Goal: Information Seeking & Learning: Learn about a topic

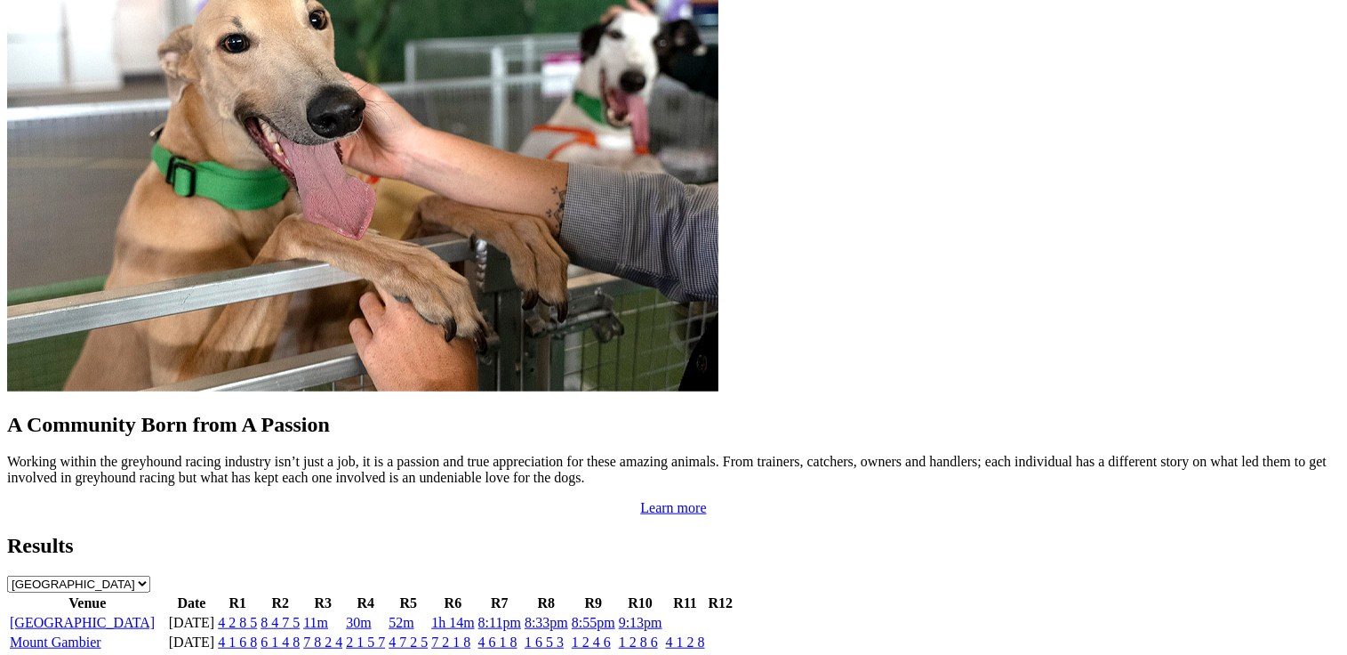
scroll to position [1512, 0]
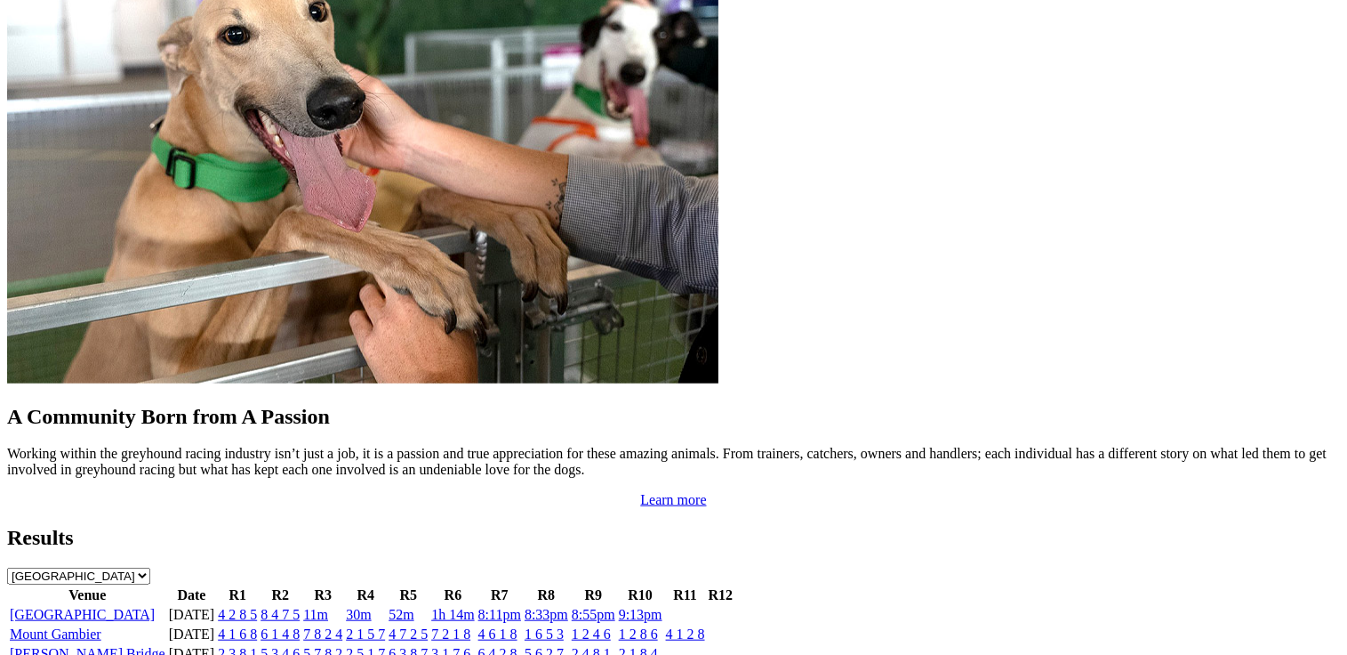
click at [257, 607] on link "4 2 8 5" at bounding box center [237, 614] width 39 height 15
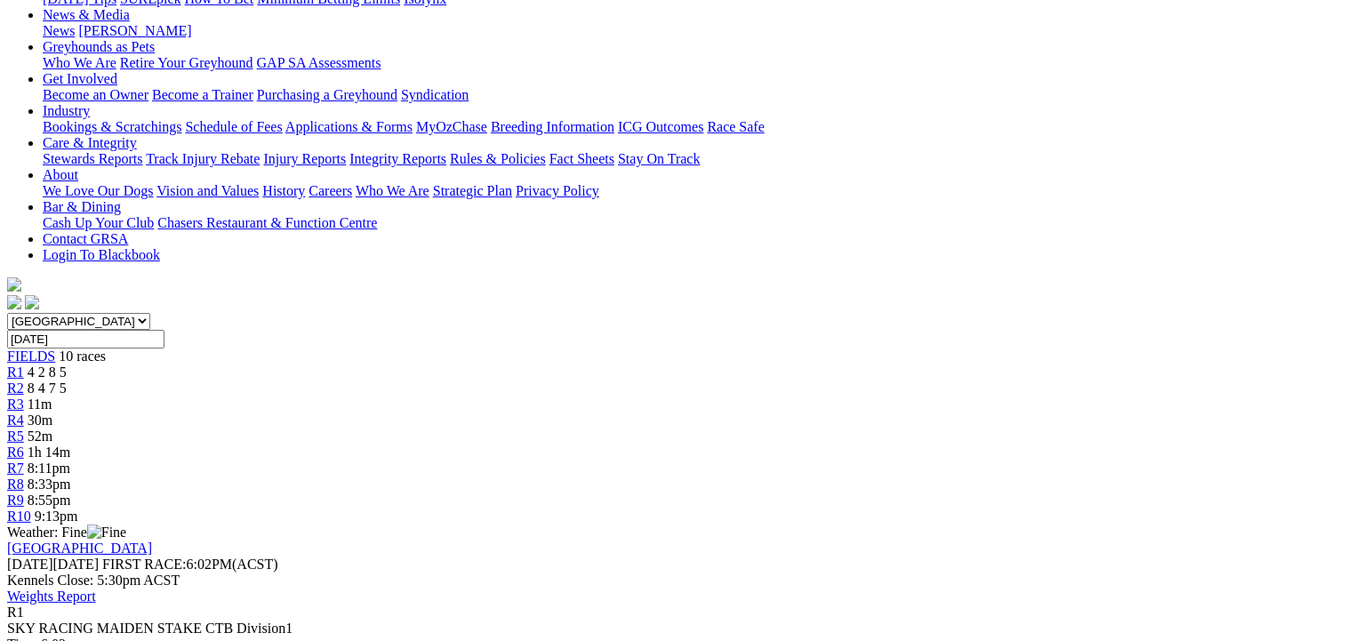
scroll to position [356, 0]
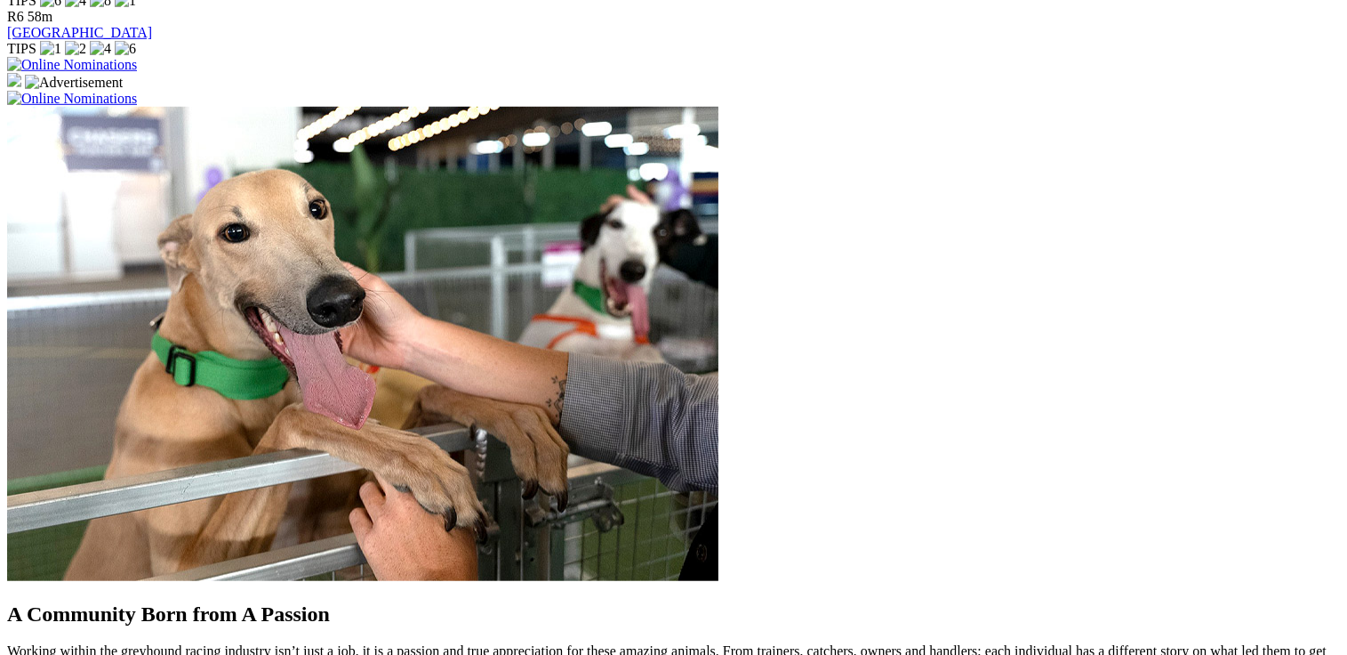
scroll to position [1512, 0]
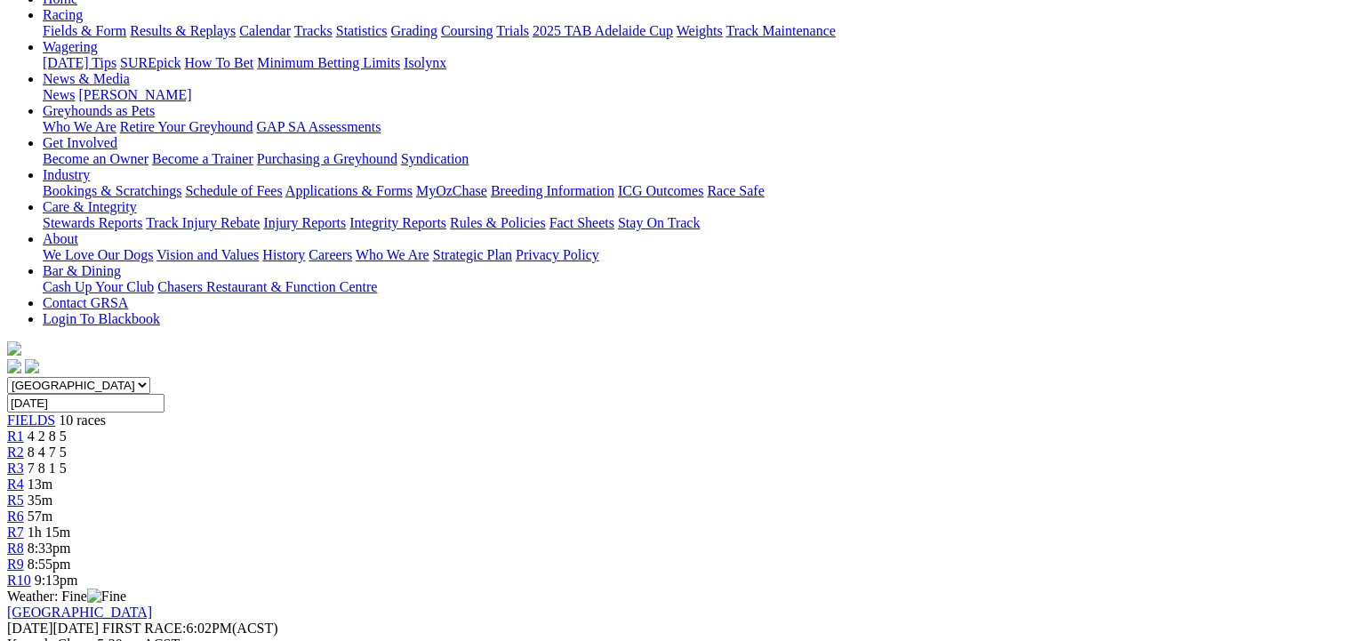
scroll to position [178, 0]
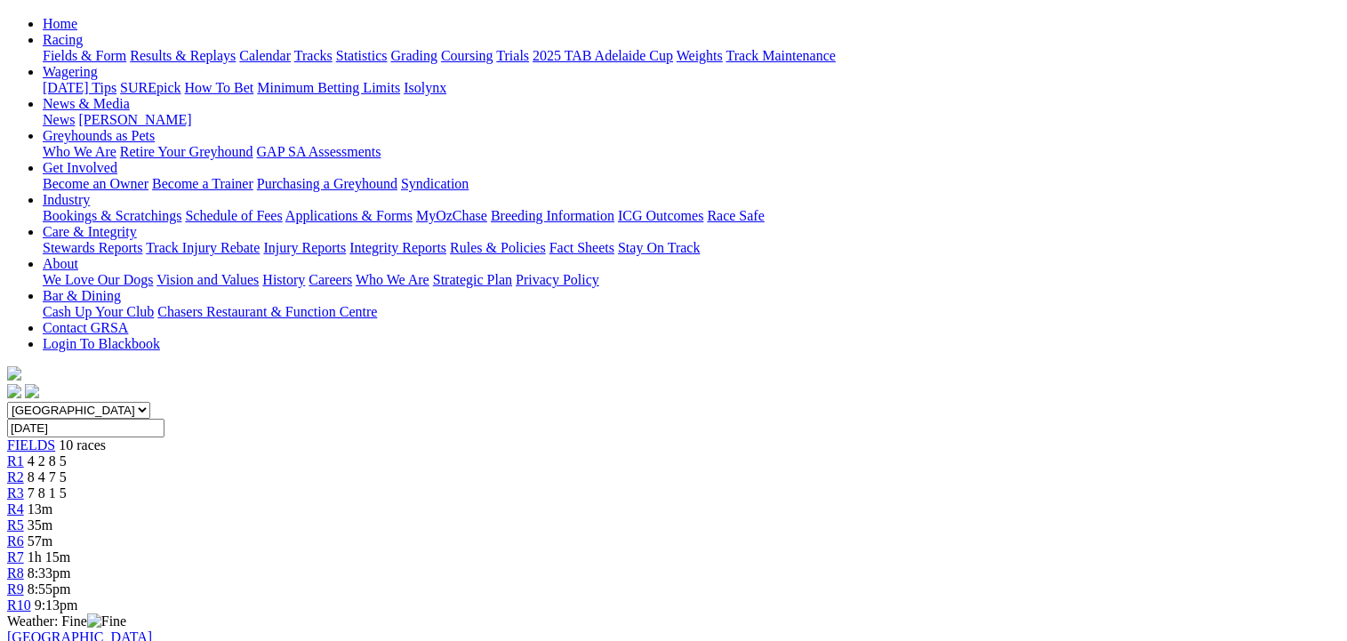
click at [24, 454] on span "R1" at bounding box center [15, 461] width 17 height 15
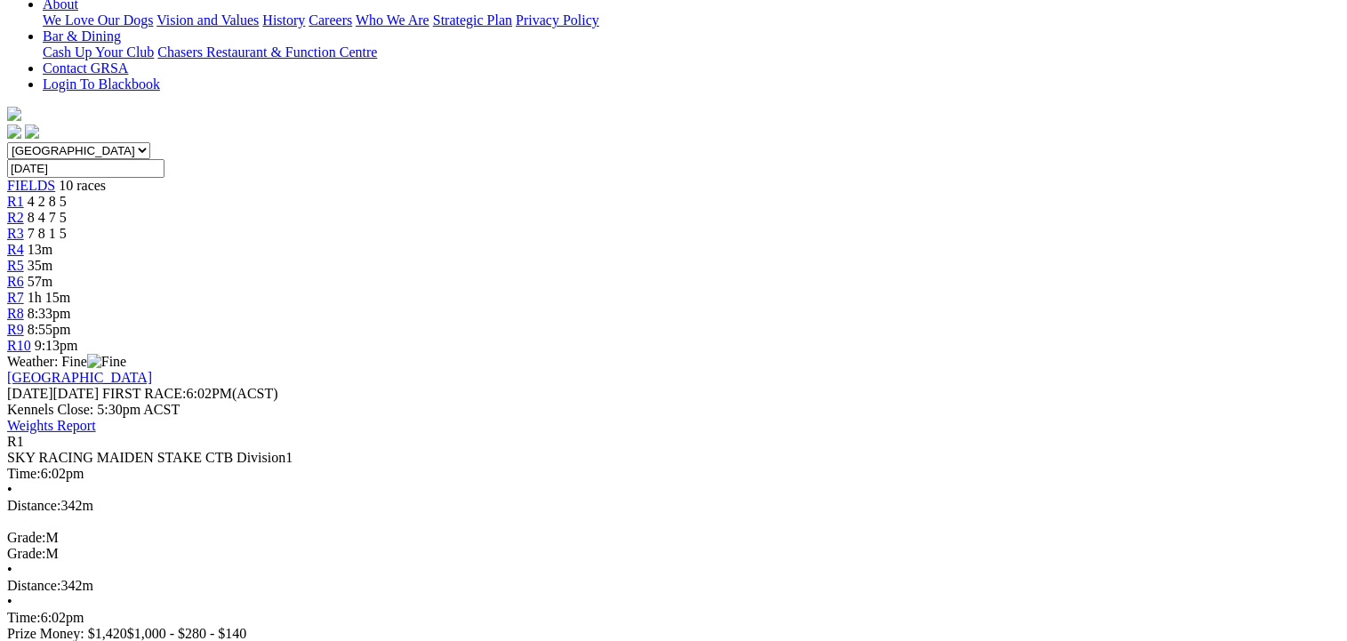
scroll to position [445, 0]
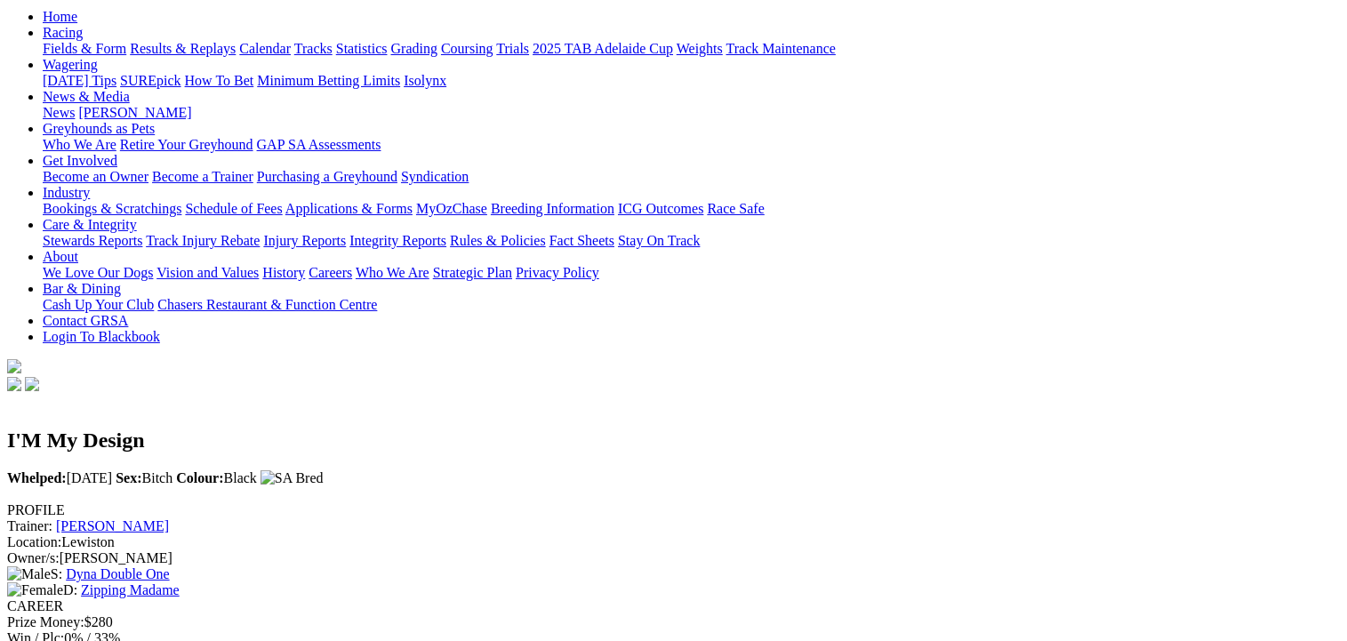
scroll to position [89, 0]
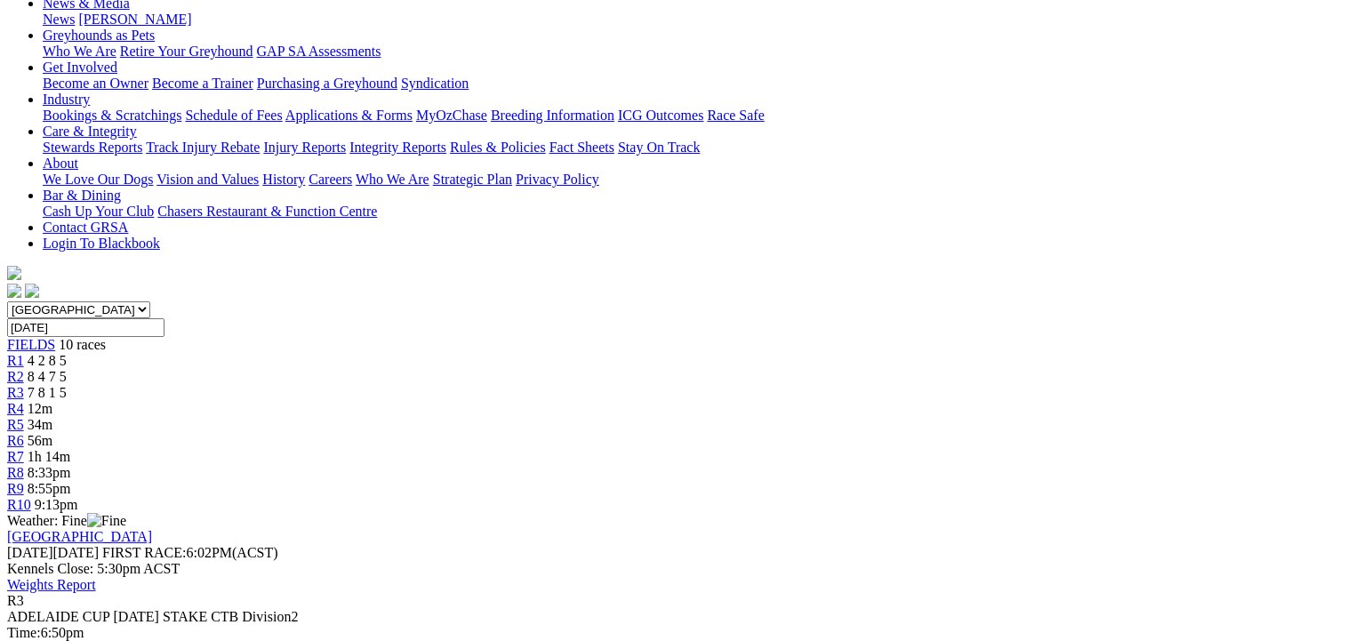
scroll to position [445, 0]
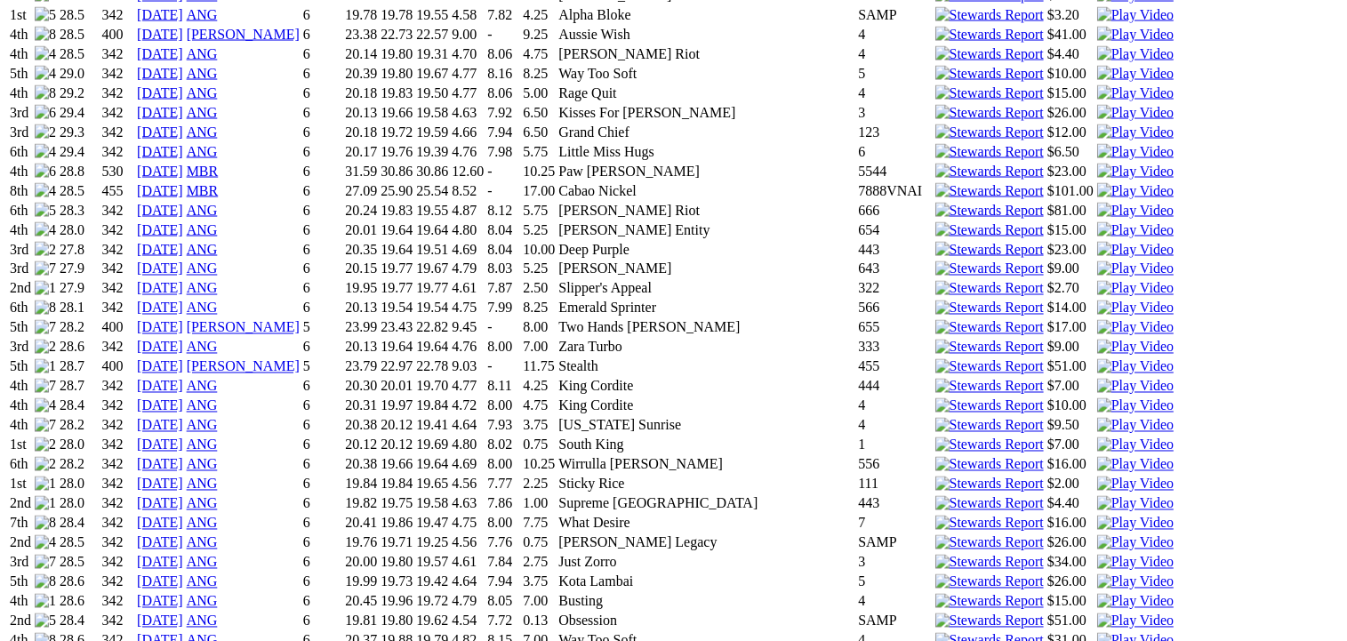
scroll to position [3468, 0]
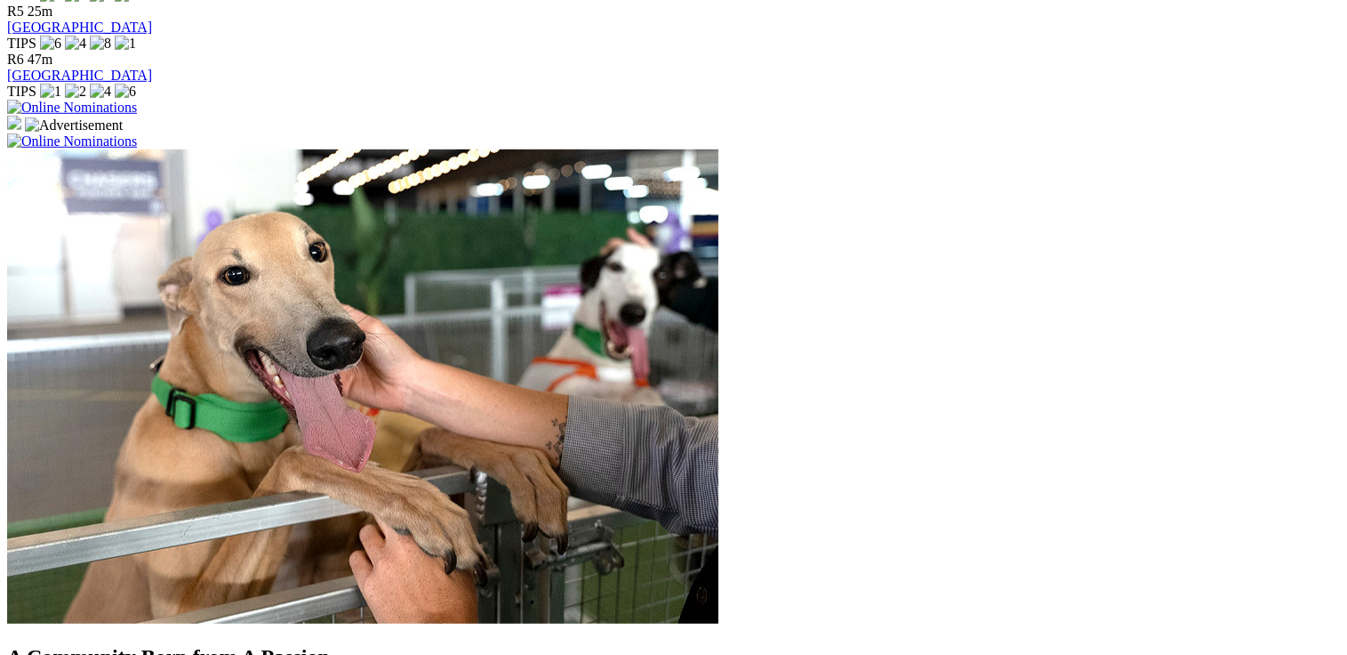
scroll to position [1156, 0]
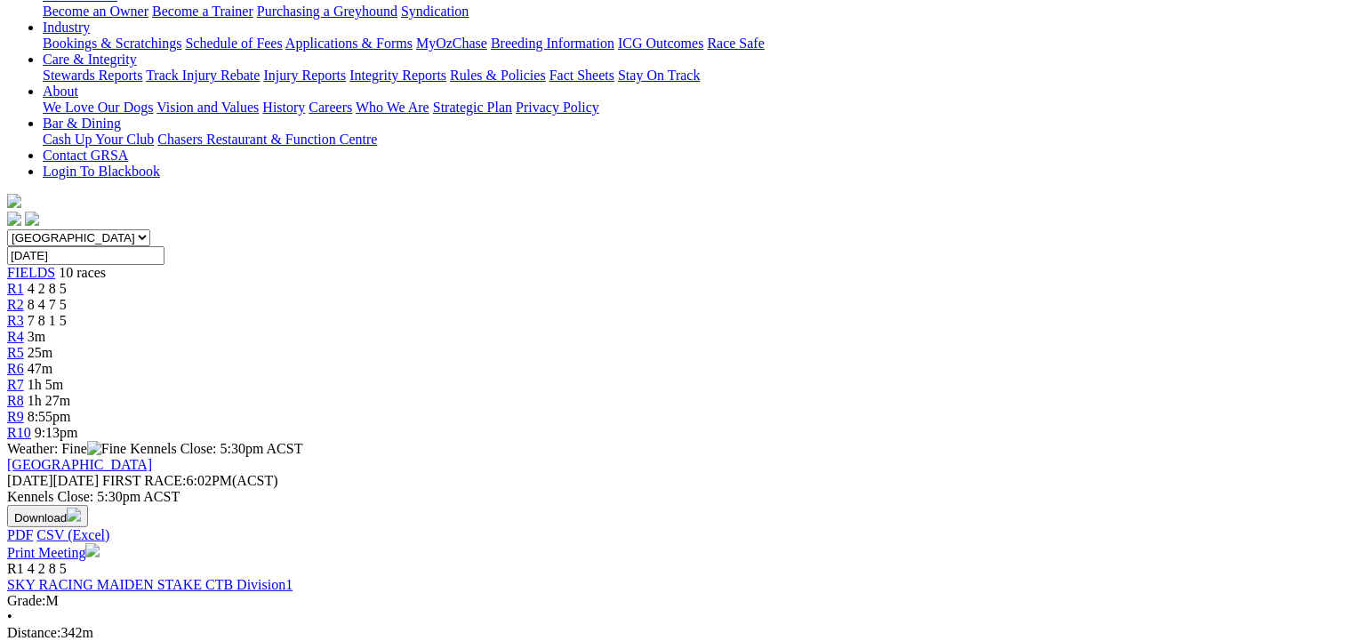
scroll to position [445, 0]
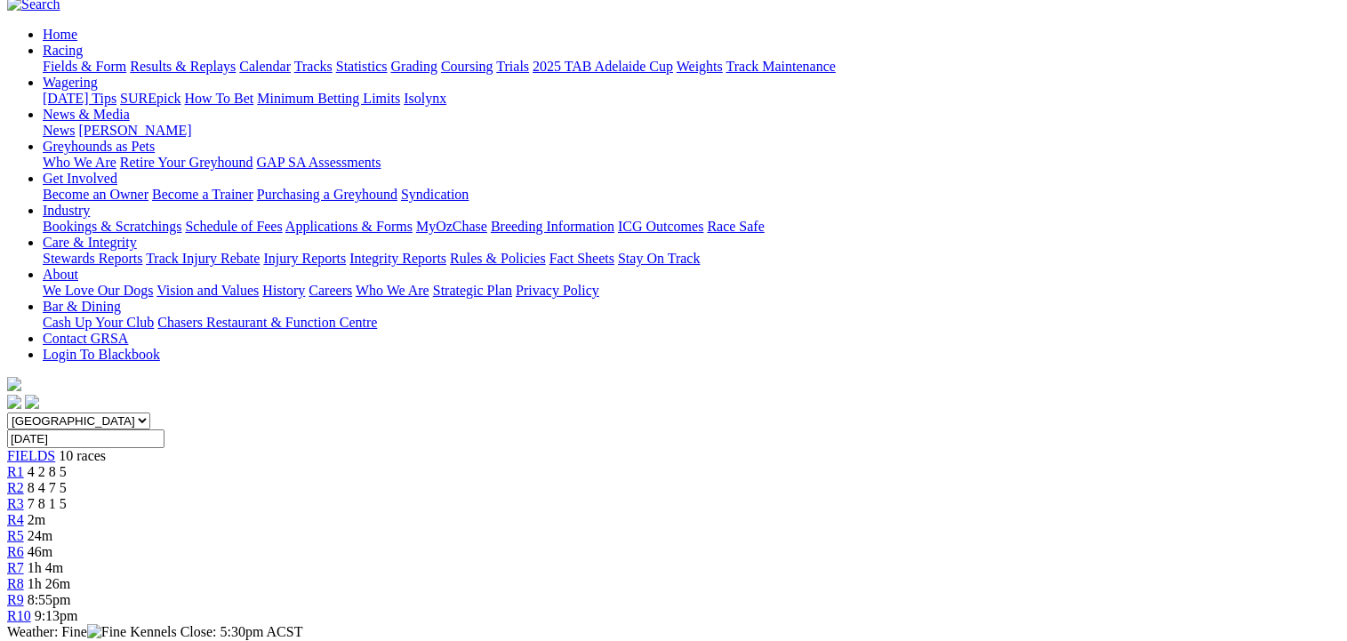
scroll to position [267, 0]
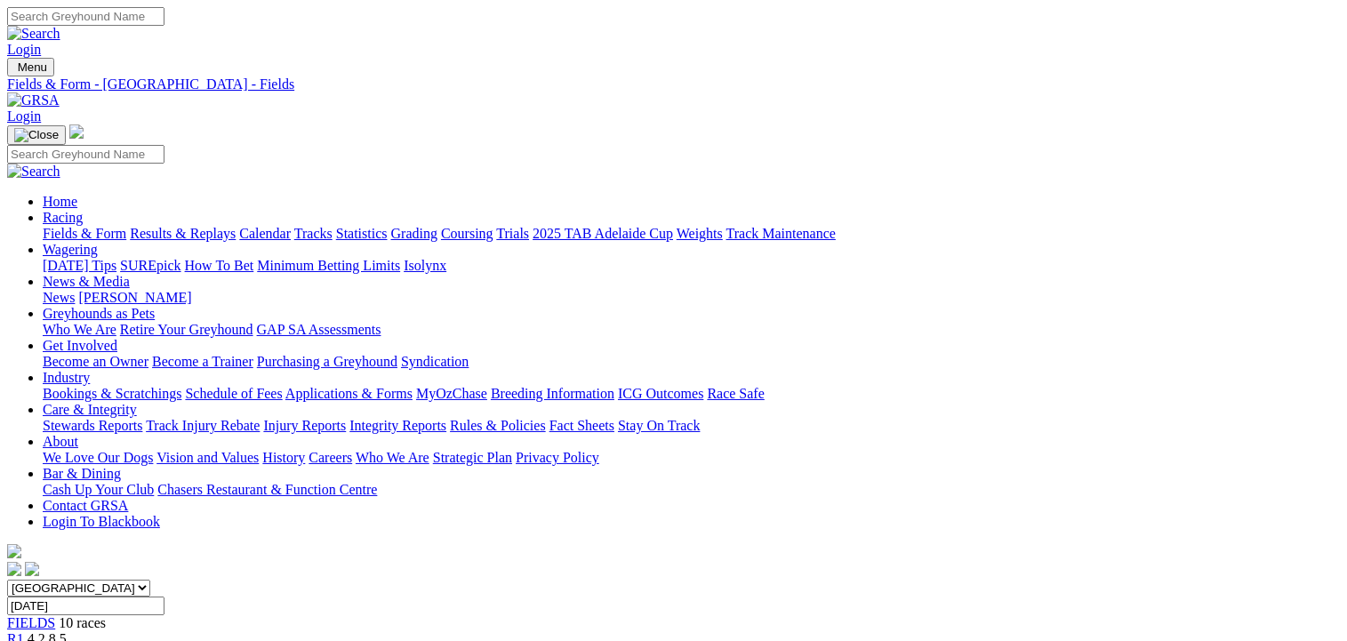
click at [67, 631] on span "4 2 8 5" at bounding box center [47, 638] width 39 height 15
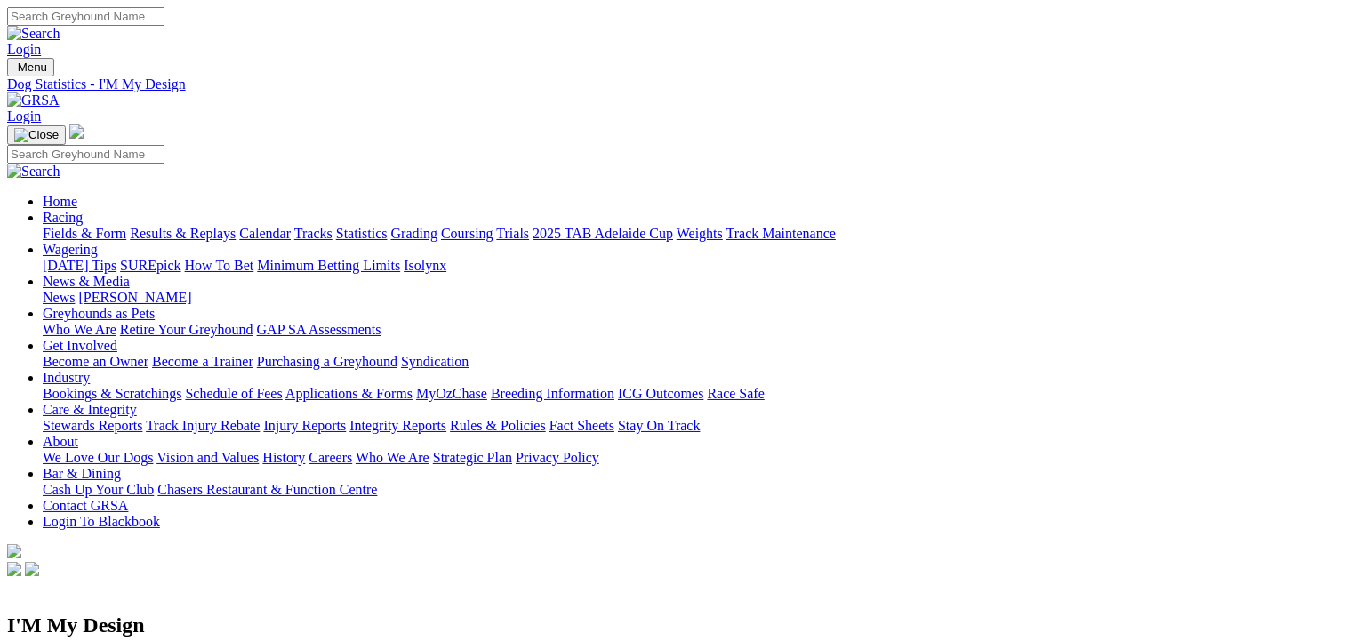
scroll to position [267, 0]
